Goal: Communication & Community: Connect with others

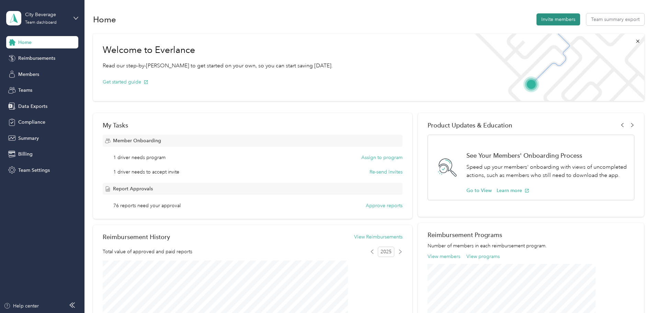
click at [537, 21] on button "Invite members" at bounding box center [559, 19] width 44 height 12
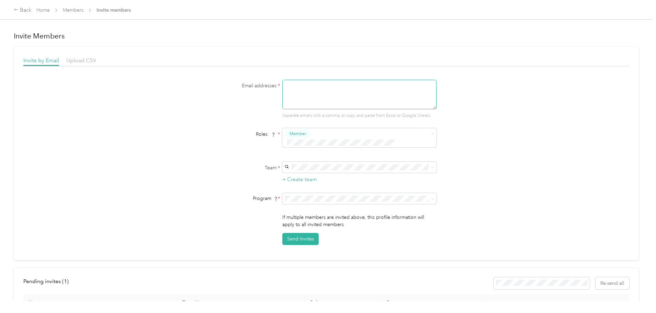
click at [292, 83] on textarea at bounding box center [359, 95] width 154 height 30
paste textarea "[EMAIL_ADDRESS][DOMAIN_NAME]"
click at [312, 176] on p "Success Everlance +6 more" at bounding box center [358, 177] width 145 height 7
click at [208, 167] on div "Team * + Create team" at bounding box center [326, 173] width 265 height 22
click at [337, 263] on li "$285 per month - OBX Bev FAVR Plan B 2024 (FAVR)" at bounding box center [358, 265] width 154 height 19
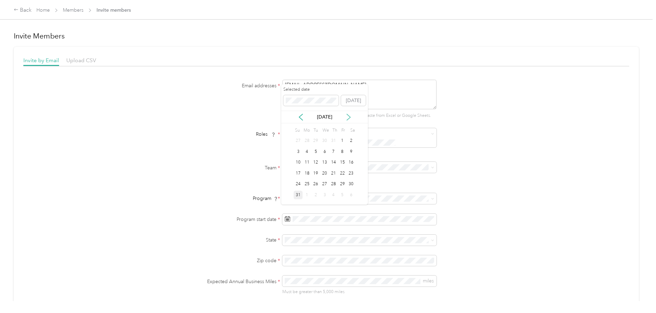
click at [348, 117] on icon at bounding box center [348, 117] width 7 height 7
click at [307, 143] on div "1" at bounding box center [307, 141] width 9 height 9
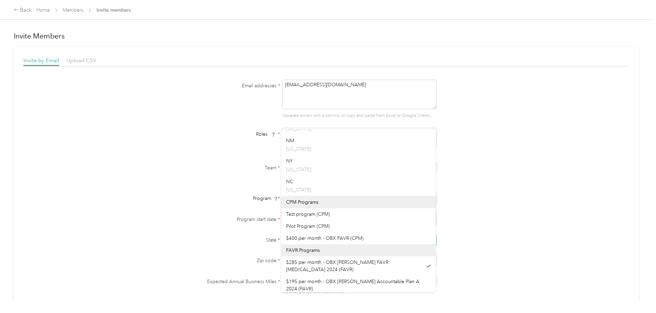
scroll to position [653, 0]
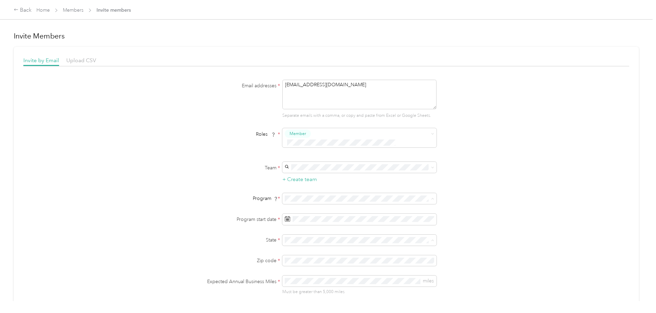
click at [355, 179] on div "NC North Carolina" at bounding box center [358, 182] width 145 height 16
click at [312, 255] on span at bounding box center [359, 260] width 154 height 11
click at [492, 271] on div "Email addresses * robertnicolodi2@gmail.com Separate emails with a comma, or co…" at bounding box center [326, 208] width 606 height 256
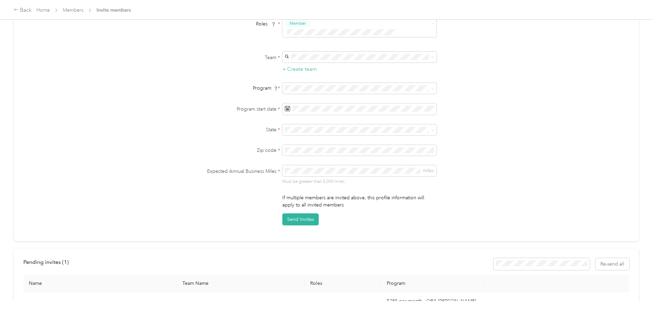
scroll to position [121, 0]
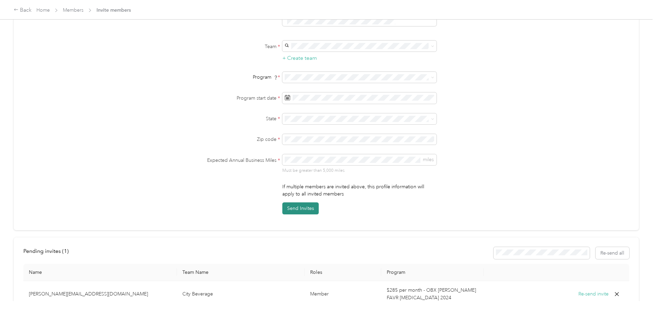
click at [301, 202] on button "Send Invites" at bounding box center [300, 208] width 36 height 12
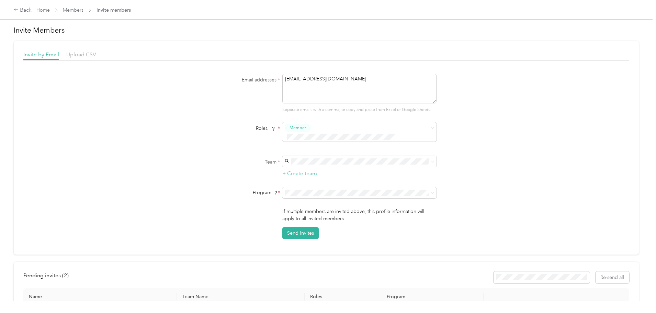
scroll to position [0, 0]
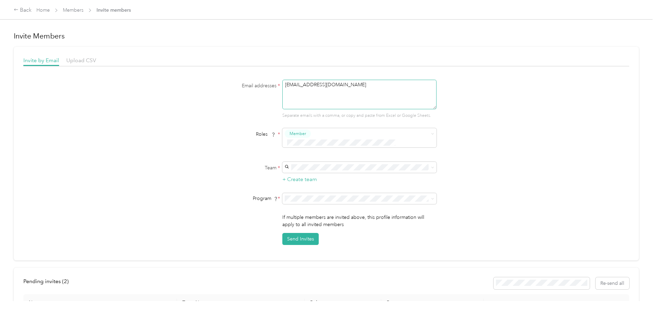
click at [353, 84] on textarea "[EMAIL_ADDRESS][DOMAIN_NAME]" at bounding box center [359, 95] width 154 height 30
type textarea "r"
paste textarea "[EMAIL_ADDRESS][DOMAIN_NAME]"
type textarea "[EMAIL_ADDRESS][DOMAIN_NAME]"
click at [502, 145] on div "Email addresses * tykmike0724@gmail.com Separate emails with a comma, or copy a…" at bounding box center [326, 162] width 606 height 165
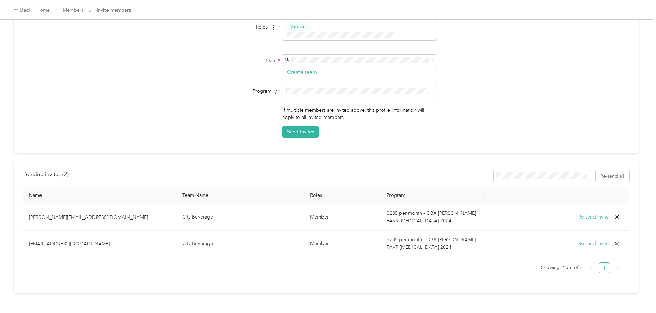
scroll to position [110, 0]
click at [315, 64] on div "City Beverage Success Everlance +6 more" at bounding box center [358, 66] width 145 height 16
click at [309, 153] on div "$285 per month - OBX Bev FAVR Plan B 2024 (FAVR)" at bounding box center [358, 156] width 145 height 14
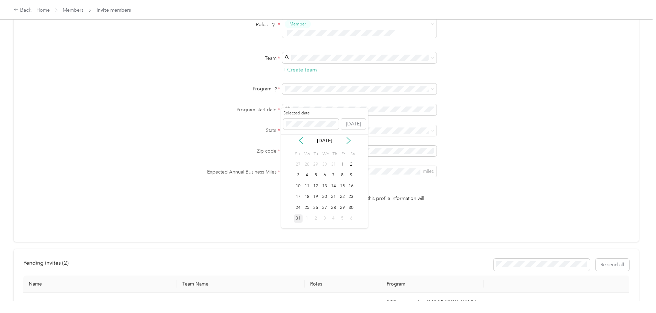
click at [350, 141] on icon at bounding box center [348, 140] width 3 height 6
click at [308, 164] on div "1" at bounding box center [307, 164] width 9 height 9
click at [302, 125] on span at bounding box center [359, 130] width 154 height 11
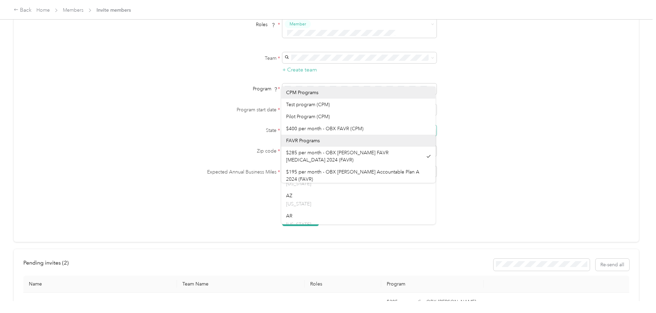
scroll to position [166, 0]
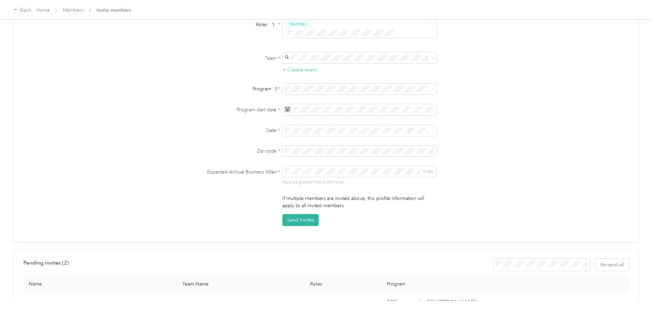
click at [331, 153] on span "$285 per month - OBX Bev FAVR Plan B 2024 (FAVR)" at bounding box center [337, 156] width 102 height 13
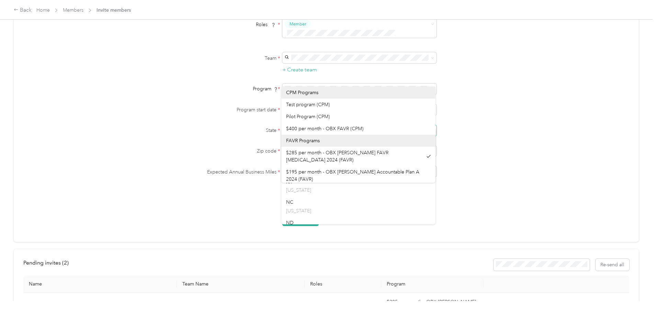
scroll to position [631, 0]
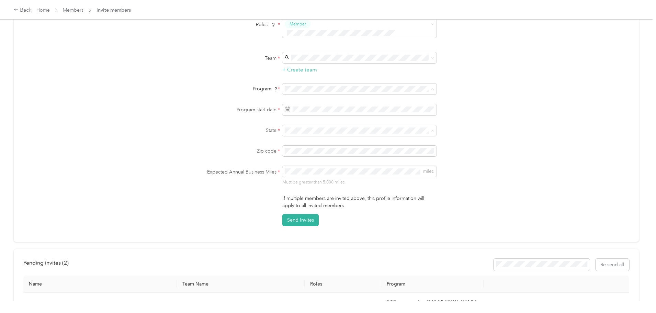
click at [333, 205] on p "North Carolina" at bounding box center [358, 206] width 145 height 7
click at [298, 166] on span "miles" at bounding box center [359, 171] width 154 height 11
click at [298, 214] on button "Send Invites" at bounding box center [300, 220] width 36 height 12
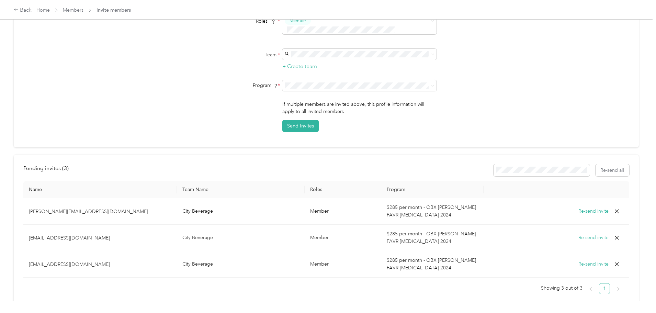
scroll to position [0, 0]
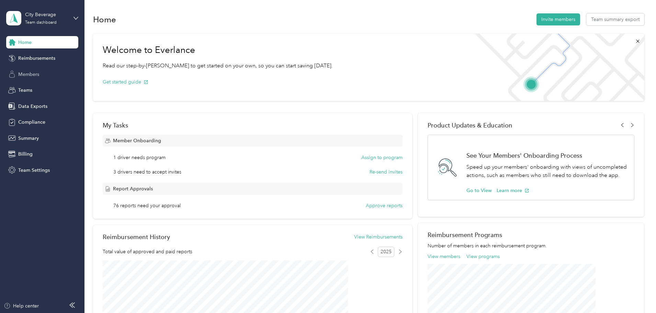
click at [30, 73] on span "Members" at bounding box center [28, 74] width 21 height 7
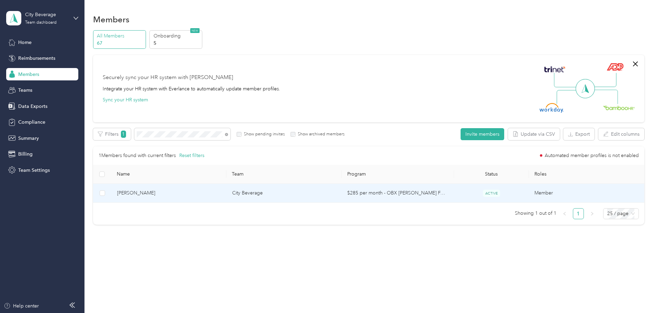
click at [175, 194] on span "[PERSON_NAME]" at bounding box center [169, 193] width 104 height 8
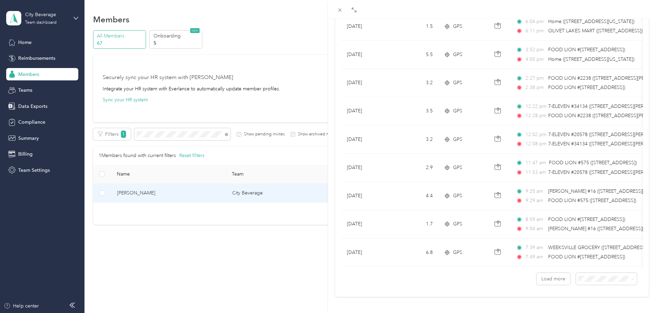
scroll to position [565, 0]
click at [554, 271] on button "Load more" at bounding box center [554, 277] width 34 height 12
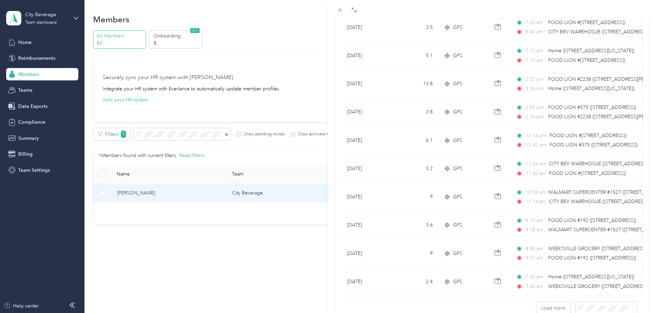
scroll to position [1271, 0]
